Goal: Task Accomplishment & Management: Use online tool/utility

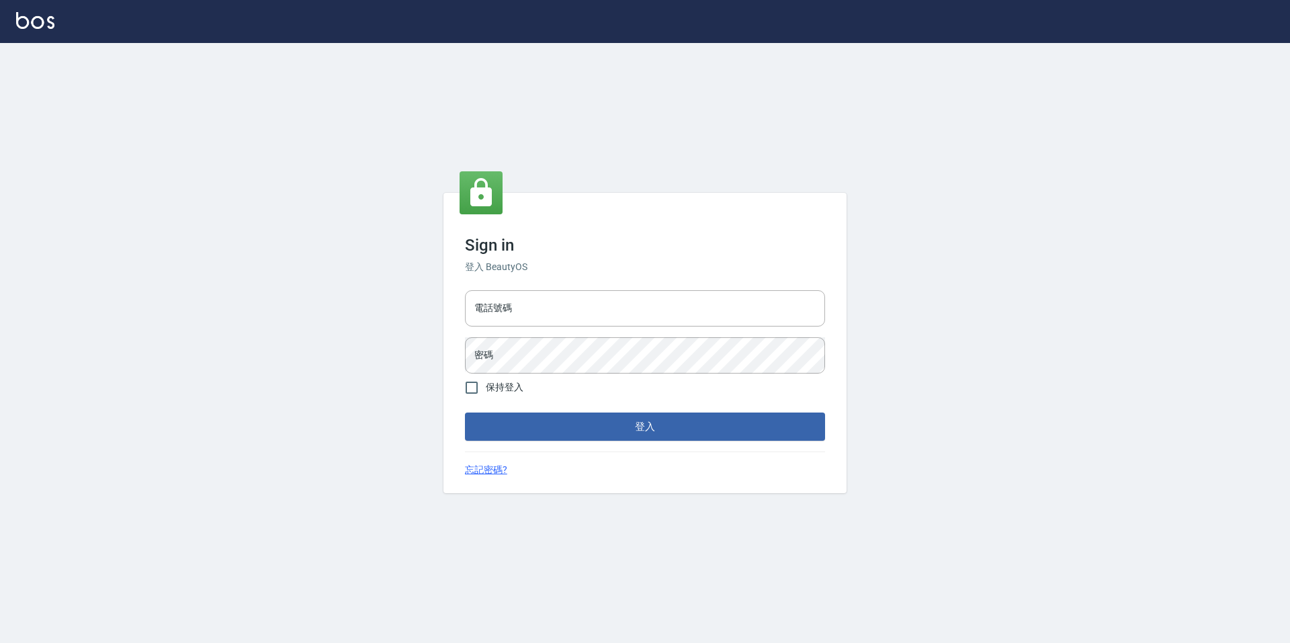
drag, startPoint x: 533, startPoint y: 300, endPoint x: 589, endPoint y: 268, distance: 64.1
click at [533, 300] on input "電話號碼" at bounding box center [645, 308] width 360 height 36
type input "2281159"
click at [586, 429] on button "登入" at bounding box center [645, 426] width 360 height 28
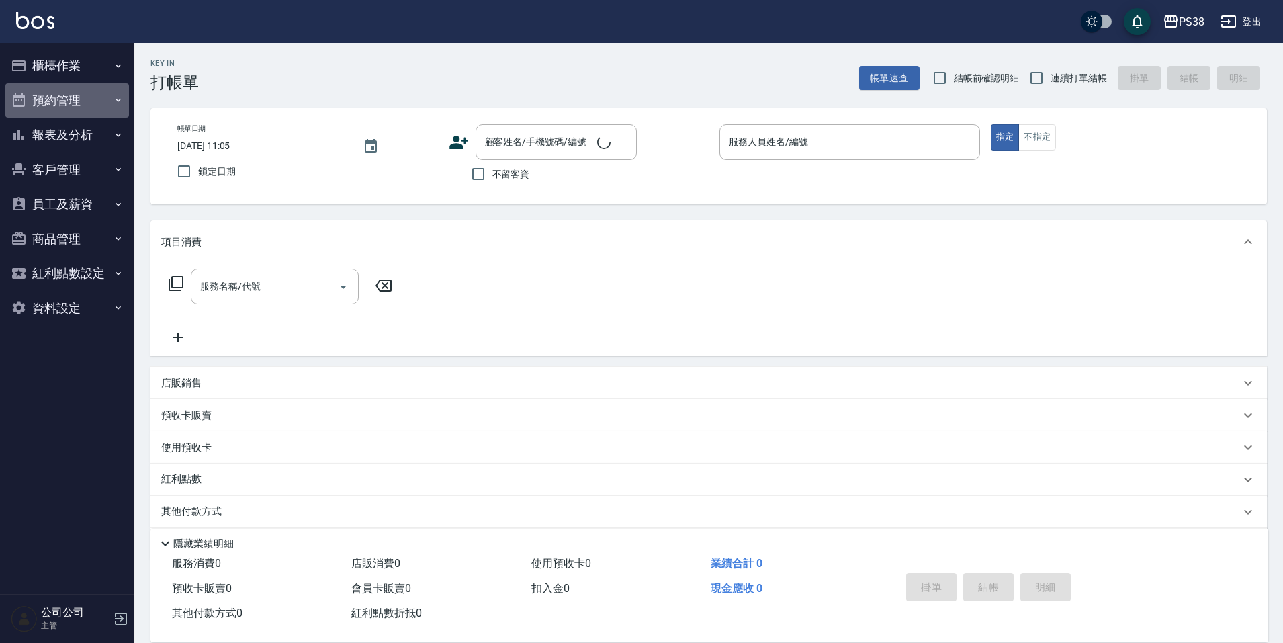
click at [70, 95] on button "預約管理" at bounding box center [67, 100] width 124 height 35
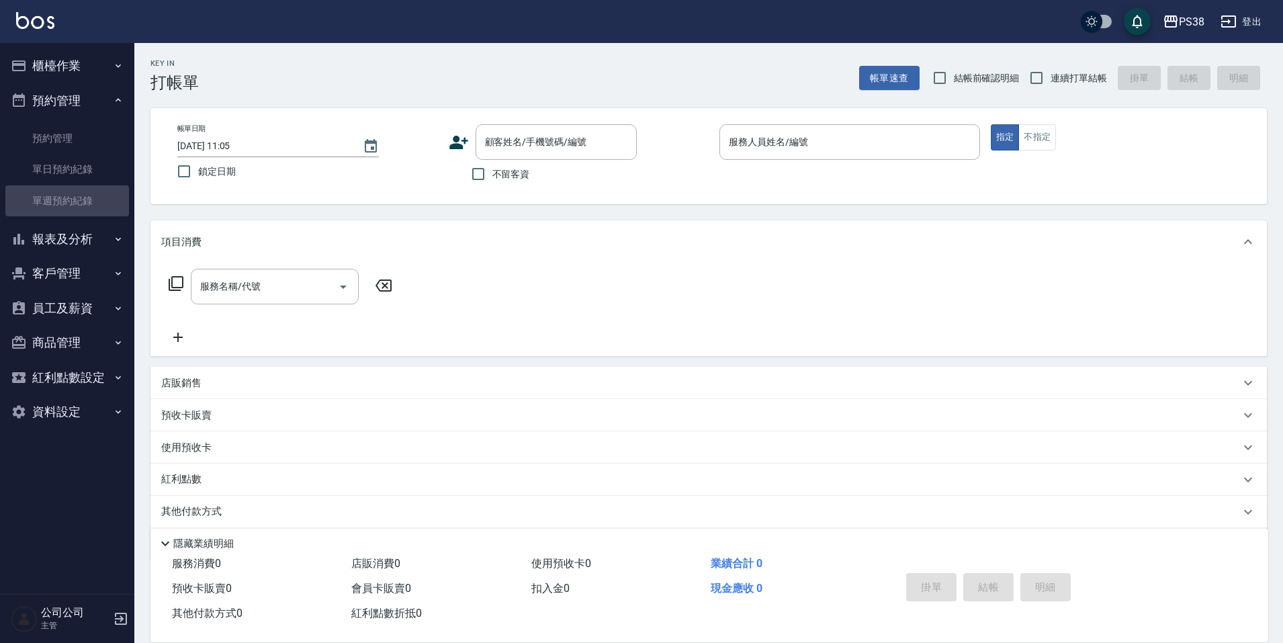
drag, startPoint x: 81, startPoint y: 191, endPoint x: 263, endPoint y: 183, distance: 181.6
click at [81, 193] on link "單週預約紀錄" at bounding box center [67, 200] width 124 height 31
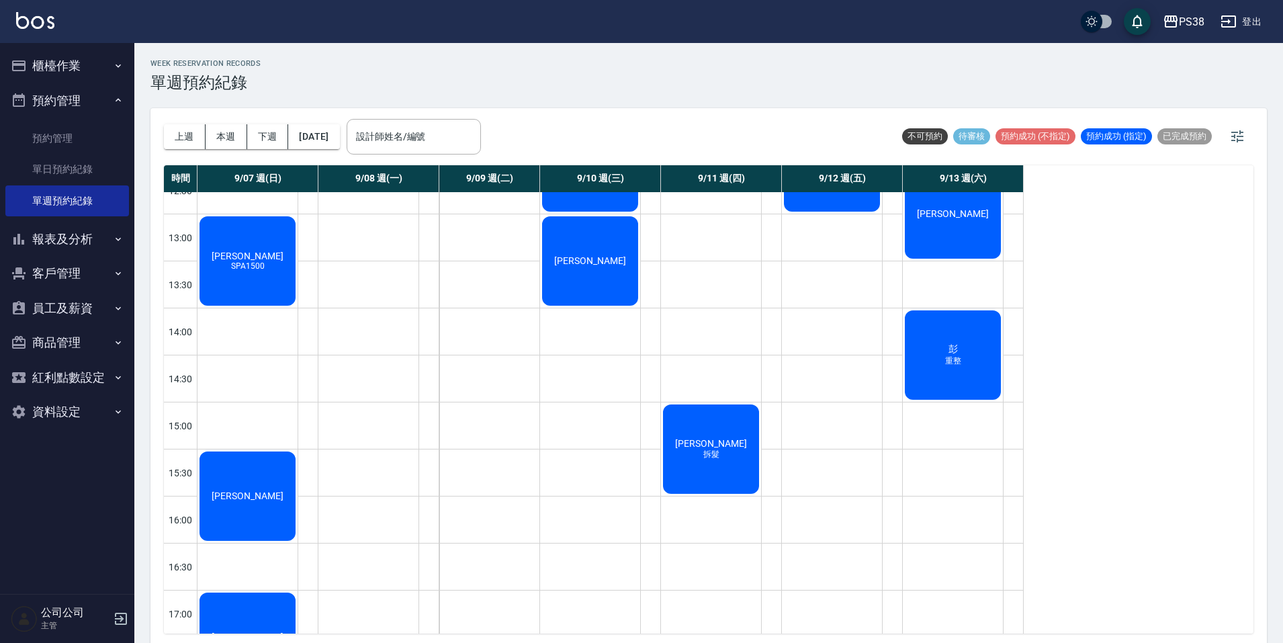
scroll to position [510, 0]
